Goal: Task Accomplishment & Management: Use online tool/utility

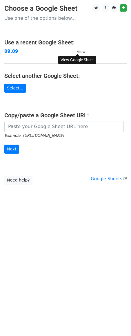
click at [79, 49] on small "View" at bounding box center [81, 51] width 9 height 4
click at [10, 52] on strong "09.09" at bounding box center [11, 51] width 14 height 5
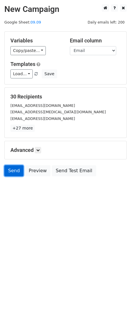
click at [8, 176] on link "Send" at bounding box center [13, 170] width 19 height 11
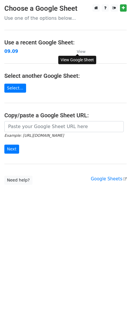
click at [76, 51] on link "View" at bounding box center [78, 51] width 15 height 5
click at [13, 49] on strong "09.09" at bounding box center [11, 51] width 14 height 5
click at [10, 52] on strong "09.09" at bounding box center [11, 51] width 14 height 5
